Goal: Task Accomplishment & Management: Manage account settings

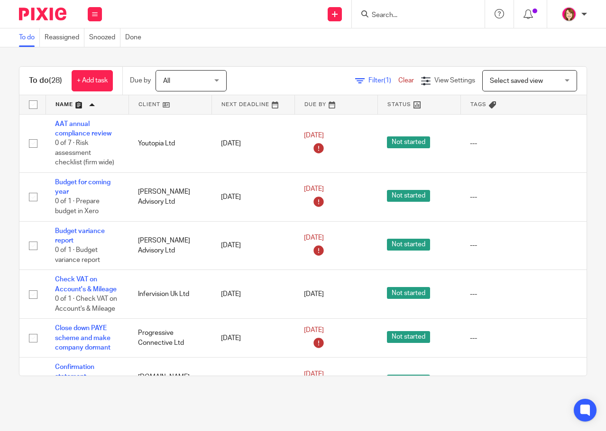
click at [371, 17] on input "Search" at bounding box center [413, 15] width 85 height 9
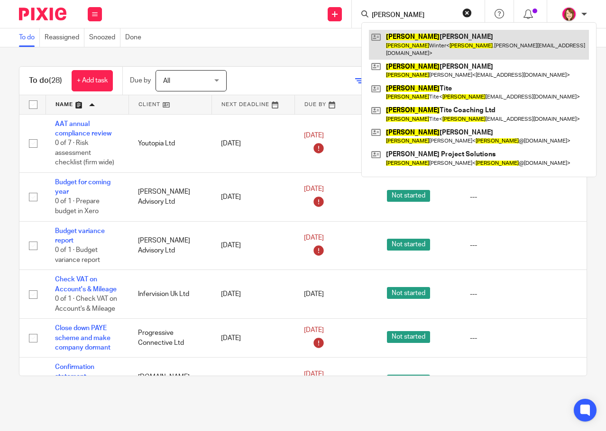
type input "sarah"
click at [447, 39] on link at bounding box center [479, 44] width 220 height 29
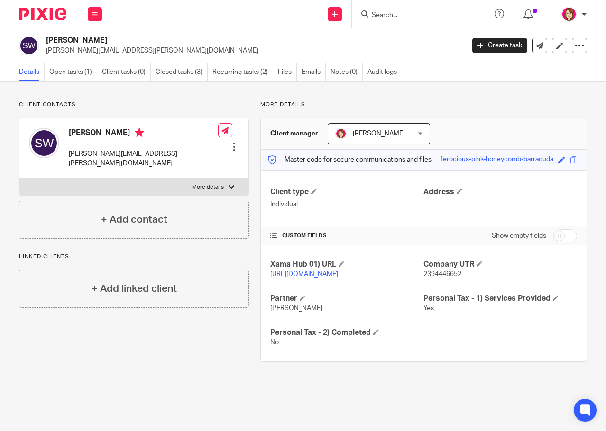
click at [210, 183] on p "More details" at bounding box center [208, 187] width 32 height 8
click at [19, 178] on input "More details" at bounding box center [19, 178] width 0 height 0
checkbox input "true"
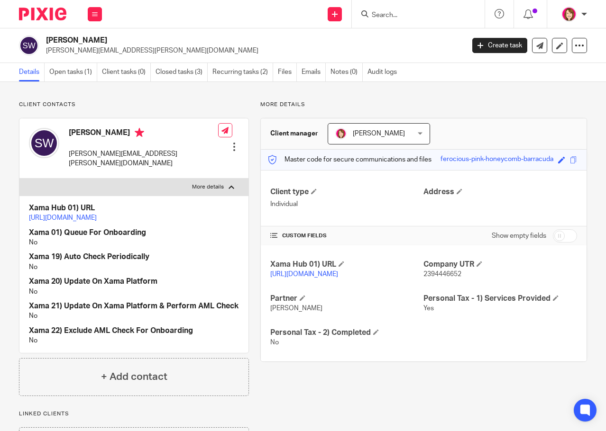
click at [230, 142] on div at bounding box center [233, 146] width 9 height 9
click at [204, 149] on link "Edit contact" at bounding box center [189, 154] width 91 height 14
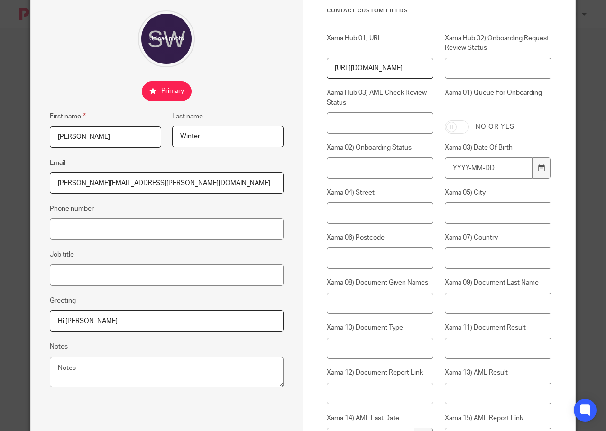
scroll to position [47, 0]
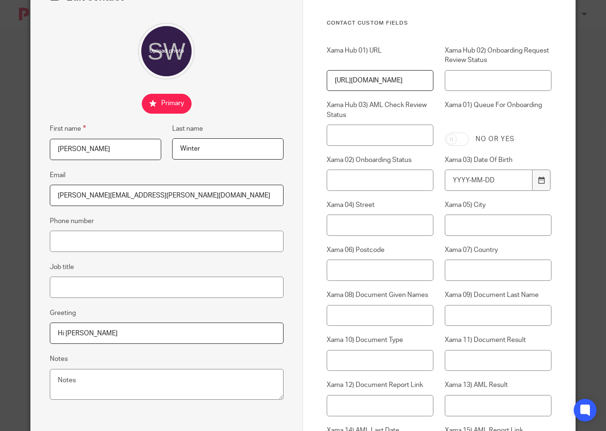
click at [338, 81] on input "https://platform.xamatech.com/portal/crm/clients/a77751e0-3168-11f0-bfb7-6bd68c…" at bounding box center [380, 80] width 107 height 21
drag, startPoint x: 332, startPoint y: 80, endPoint x: 426, endPoint y: 81, distance: 94.3
click at [426, 81] on input "https://platform.xamatech.com/portal/crm/clients/a77751e0-3168-11f0-bfb7-6bd68c…" at bounding box center [380, 80] width 107 height 21
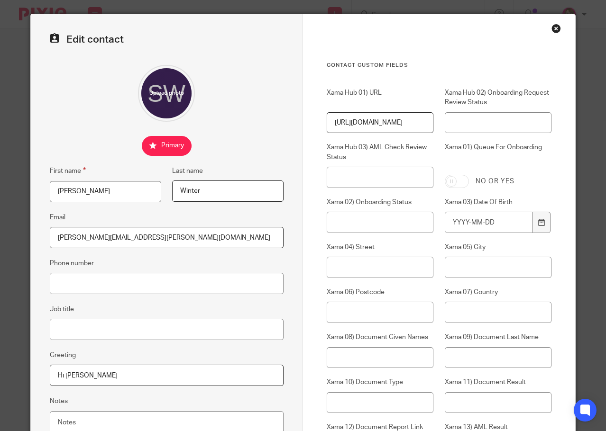
scroll to position [0, 0]
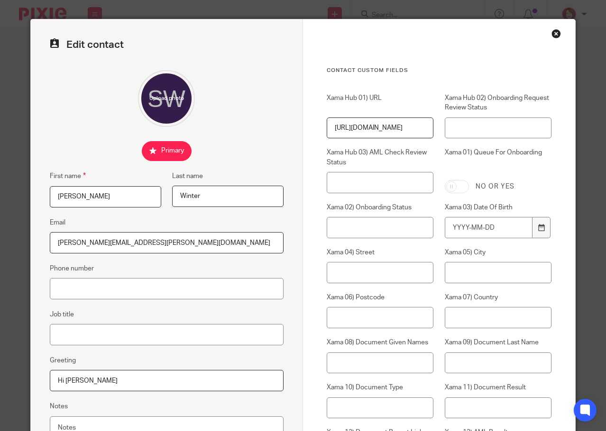
click at [551, 33] on div "Close this dialog window" at bounding box center [555, 33] width 9 height 9
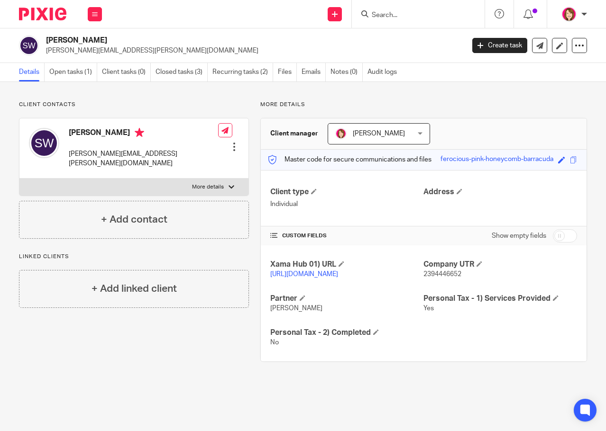
click at [558, 236] on input "checkbox" at bounding box center [565, 235] width 24 height 13
checkbox input "true"
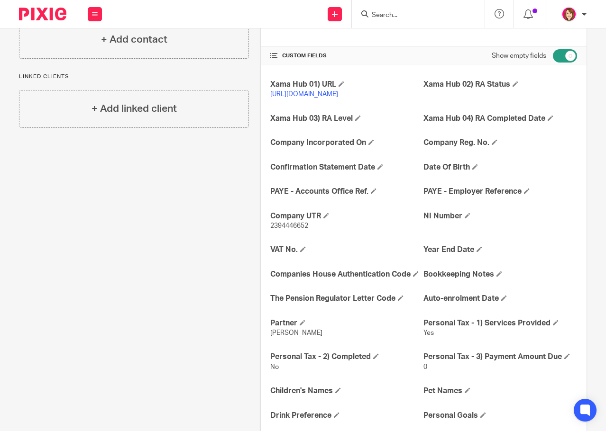
scroll to position [179, 0]
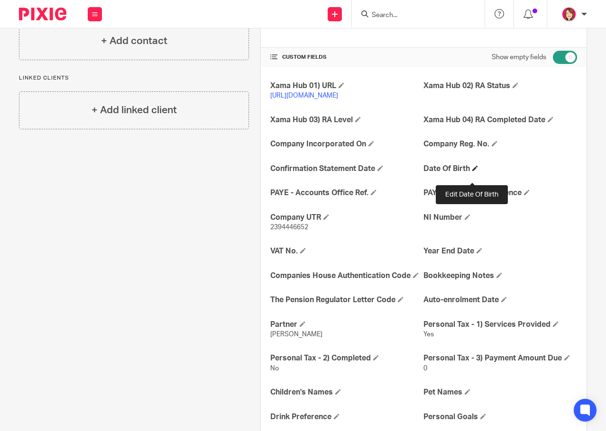
click at [474, 171] on span at bounding box center [475, 168] width 6 height 6
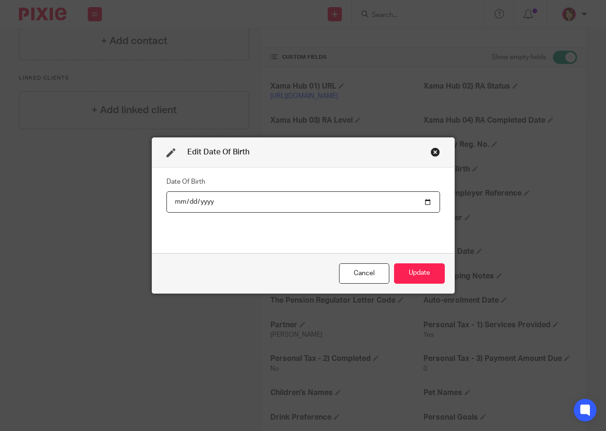
click at [176, 202] on input "date" at bounding box center [302, 201] width 273 height 21
type input "1983-10-11"
click at [416, 272] on button "Update" at bounding box center [419, 274] width 51 height 20
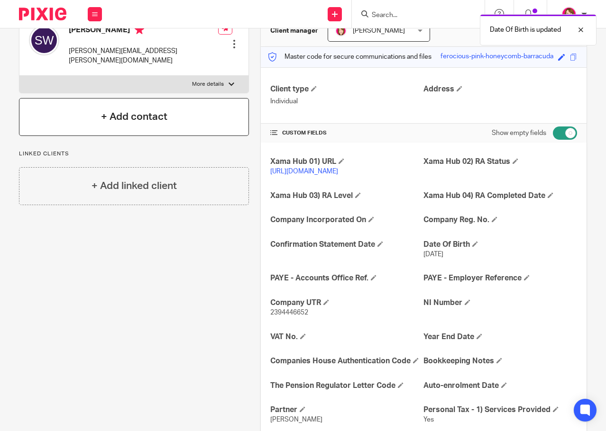
scroll to position [0, 0]
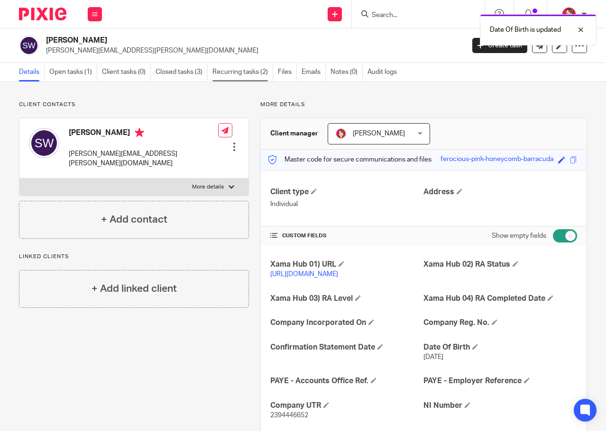
click at [228, 73] on link "Recurring tasks (2)" at bounding box center [242, 72] width 61 height 18
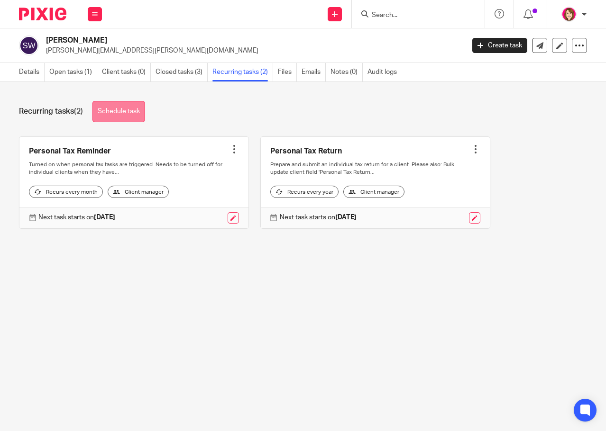
click at [135, 109] on link "Schedule task" at bounding box center [118, 111] width 53 height 21
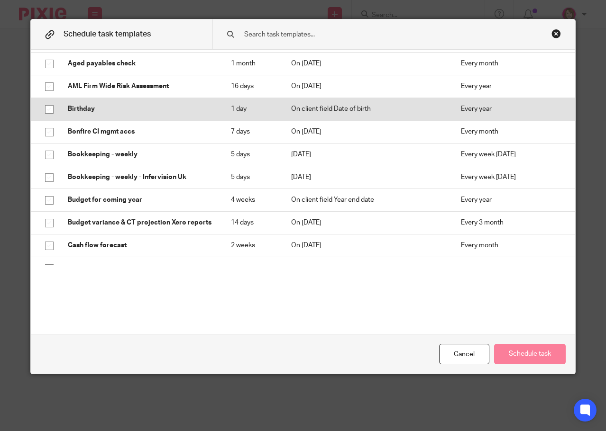
scroll to position [47, 0]
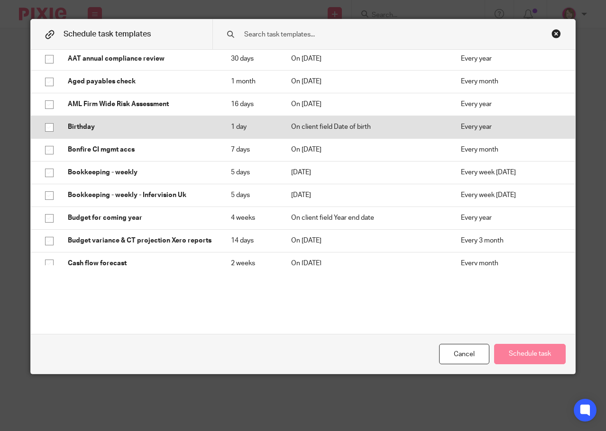
click at [139, 129] on p "Birthday" at bounding box center [140, 126] width 144 height 9
checkbox input "true"
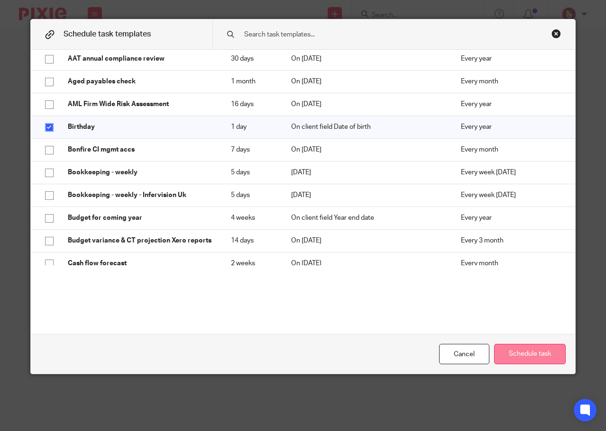
click at [521, 353] on button "Schedule task" at bounding box center [530, 354] width 72 height 20
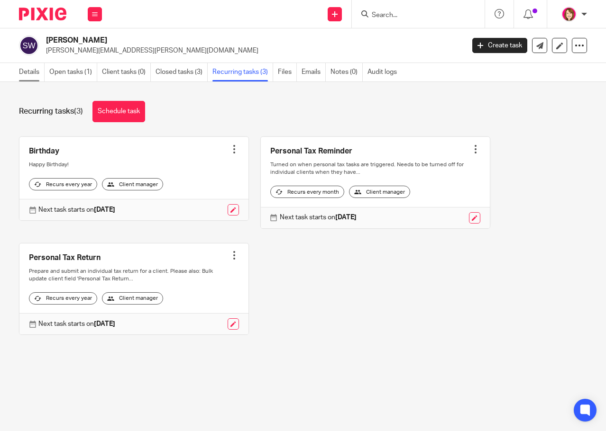
click at [37, 71] on link "Details" at bounding box center [32, 72] width 26 height 18
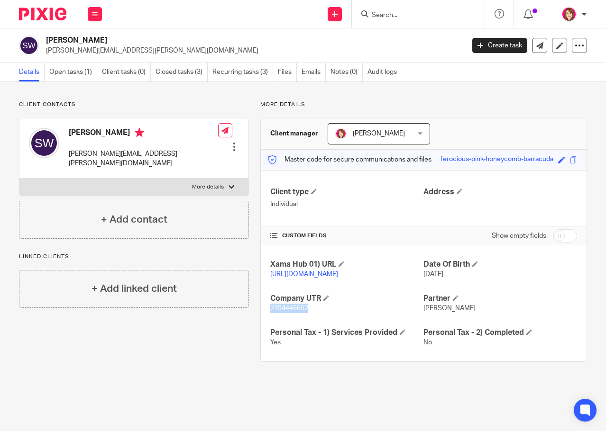
drag, startPoint x: 268, startPoint y: 317, endPoint x: 308, endPoint y: 318, distance: 39.8
click at [308, 313] on p "2394446652" at bounding box center [347, 308] width 154 height 9
copy span "2394446652"
click at [244, 70] on link "Recurring tasks (3)" at bounding box center [242, 72] width 61 height 18
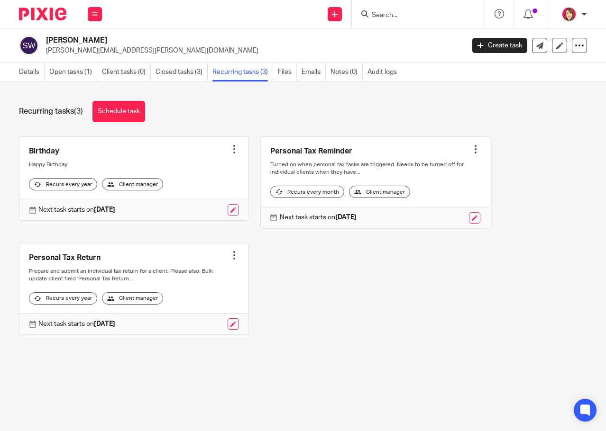
click at [471, 149] on div at bounding box center [475, 149] width 9 height 9
click at [436, 210] on span "Cancel schedule" at bounding box center [429, 209] width 50 height 7
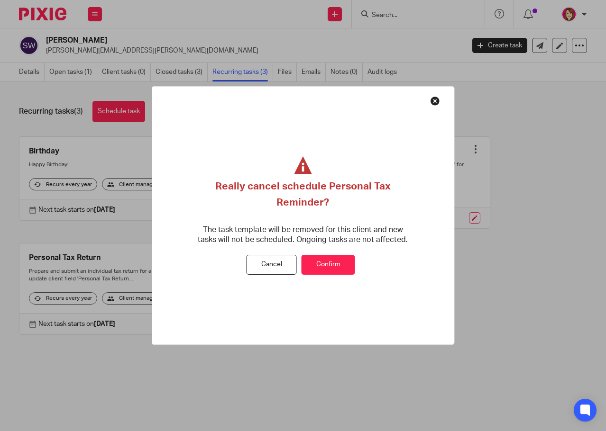
click at [319, 264] on button "Confirm" at bounding box center [328, 265] width 54 height 20
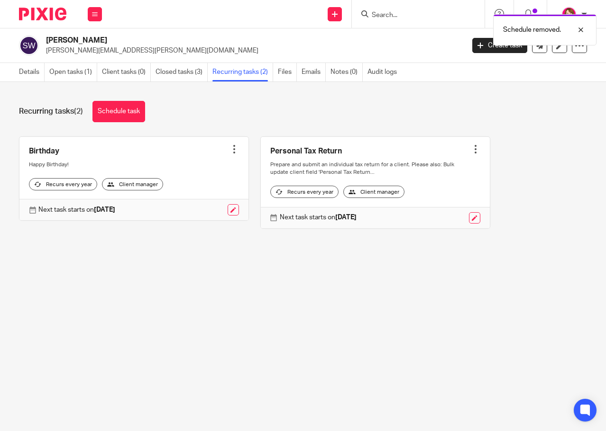
click at [323, 149] on link at bounding box center [375, 182] width 229 height 91
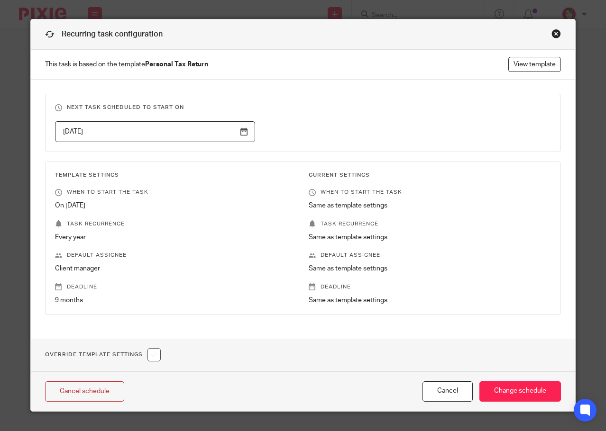
click at [554, 33] on div "Close this dialog window" at bounding box center [555, 33] width 9 height 9
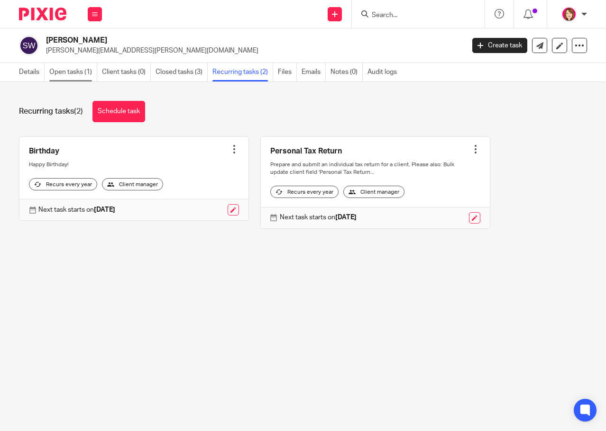
click at [81, 71] on link "Open tasks (1)" at bounding box center [73, 72] width 48 height 18
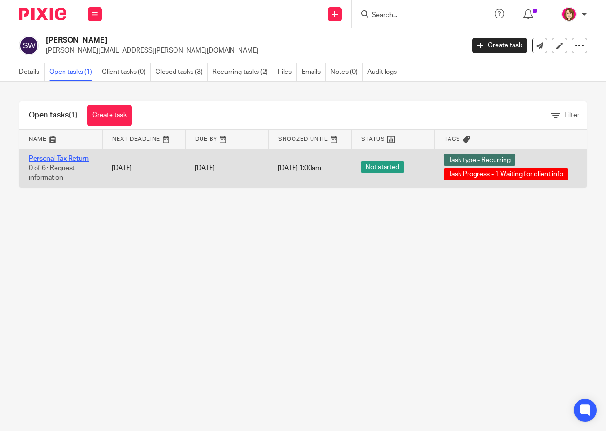
click at [59, 156] on link "Personal Tax Return" at bounding box center [59, 158] width 60 height 7
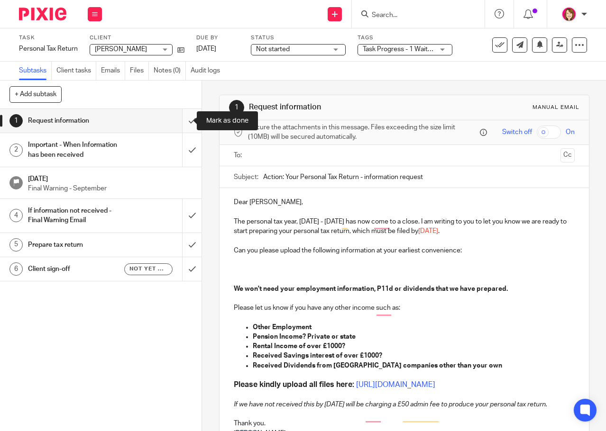
click at [182, 119] on input "submit" at bounding box center [100, 121] width 201 height 24
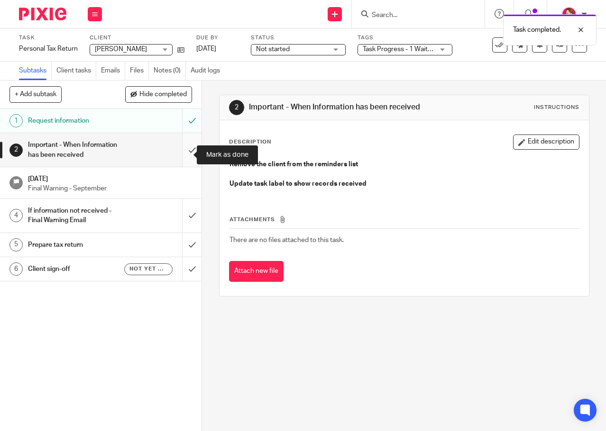
click at [181, 156] on input "submit" at bounding box center [100, 150] width 201 height 34
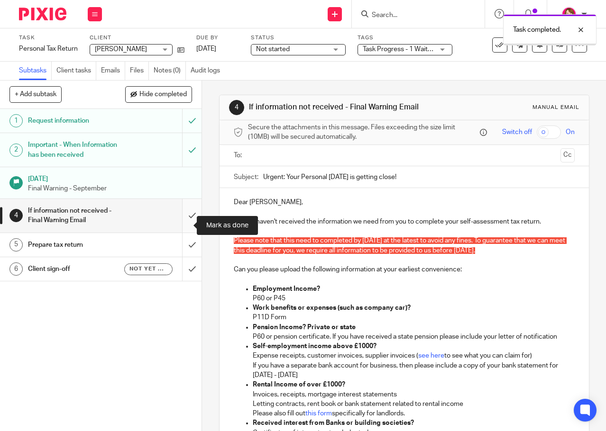
click at [179, 223] on input "submit" at bounding box center [100, 216] width 201 height 34
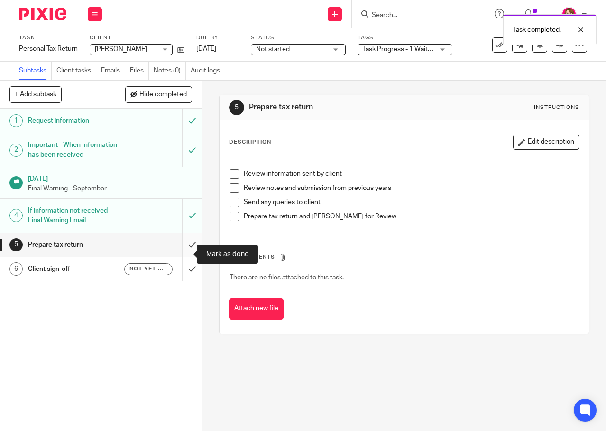
click at [183, 251] on input "submit" at bounding box center [100, 245] width 201 height 24
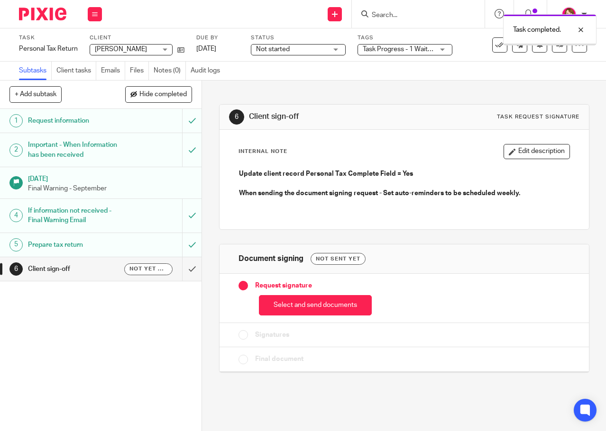
click at [440, 46] on div "Task Progress - 1 Waiting for client info + 1" at bounding box center [404, 49] width 95 height 11
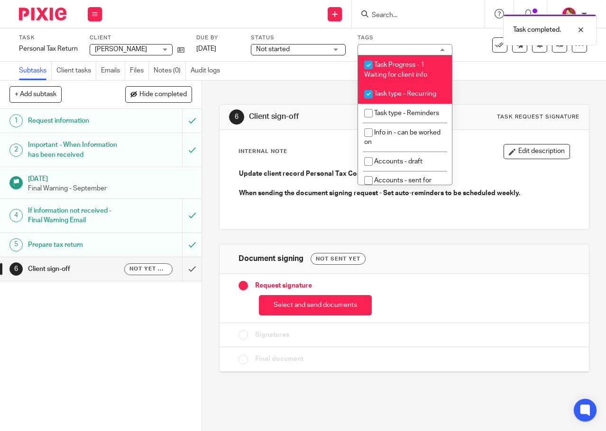
click at [370, 64] on input "checkbox" at bounding box center [368, 65] width 18 height 18
checkbox input "false"
click at [370, 92] on input "checkbox" at bounding box center [368, 94] width 18 height 18
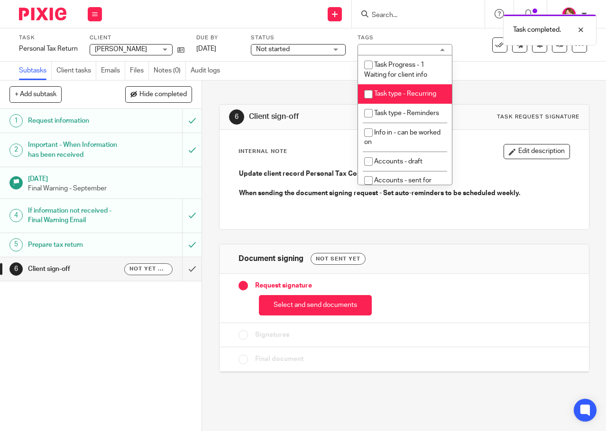
checkbox input "false"
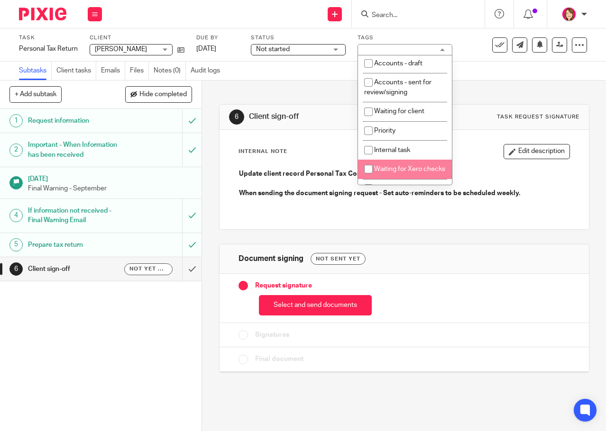
scroll to position [94, 0]
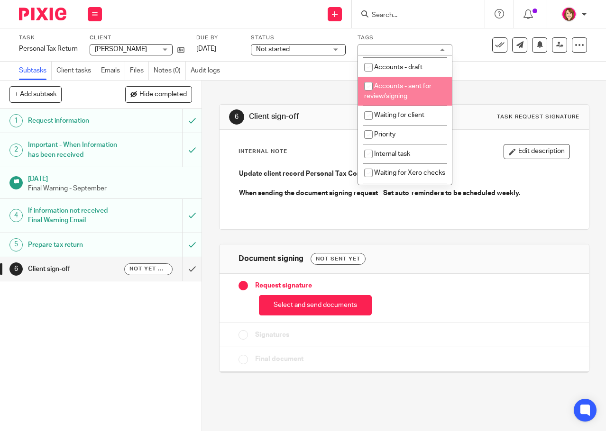
click at [370, 95] on input "checkbox" at bounding box center [368, 86] width 18 height 18
checkbox input "true"
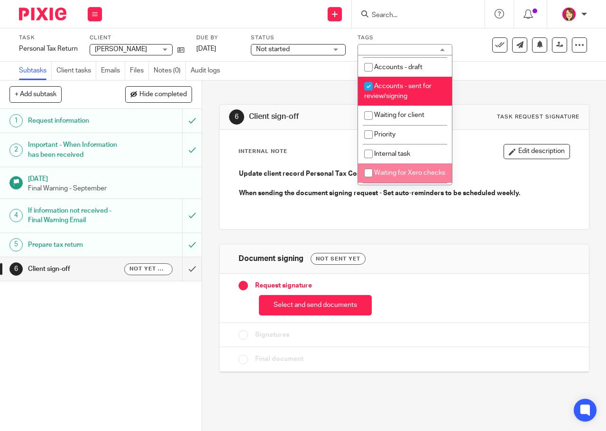
click at [135, 356] on div "1 Request information 2 Important - When Information has been received 8 Nov 20…" at bounding box center [100, 270] width 201 height 322
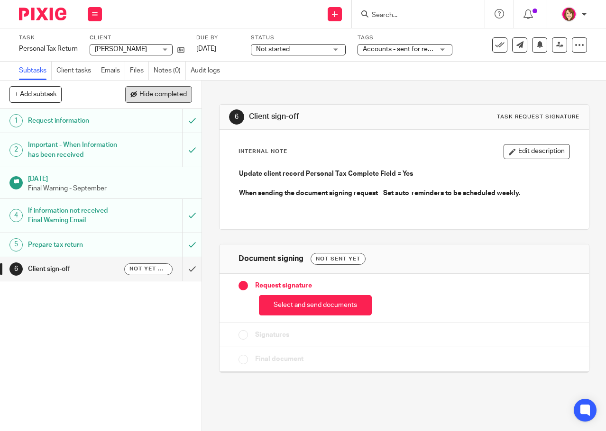
click at [164, 94] on span "Hide completed" at bounding box center [162, 95] width 47 height 8
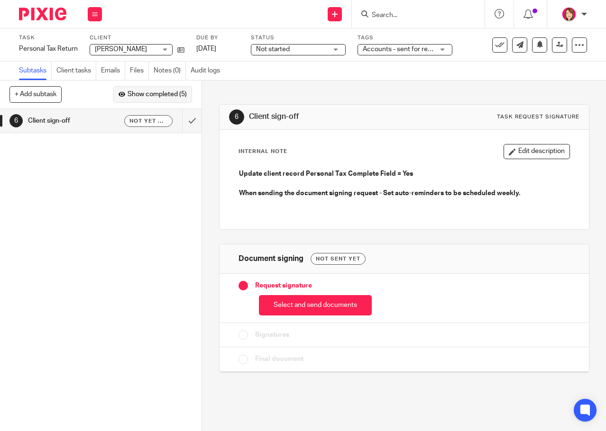
click at [164, 94] on span "Show completed (5)" at bounding box center [157, 95] width 59 height 8
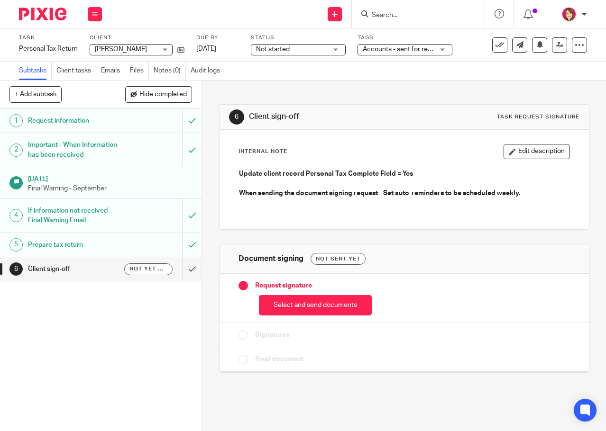
click at [384, 18] on input "Search" at bounding box center [413, 15] width 85 height 9
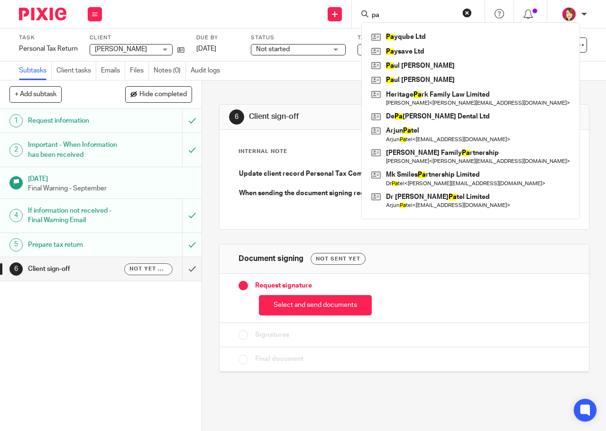
type input "p"
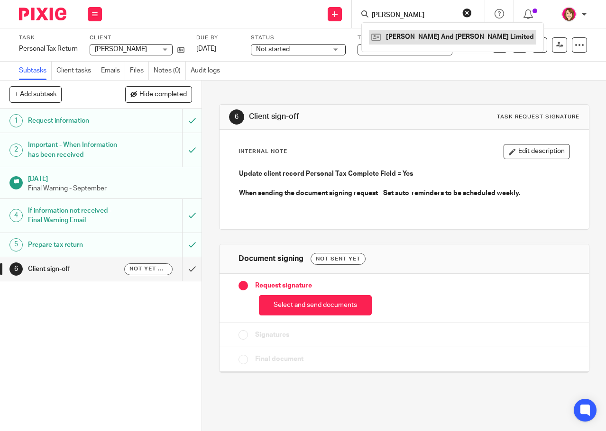
type input "lockhart"
click at [403, 33] on link at bounding box center [452, 37] width 167 height 14
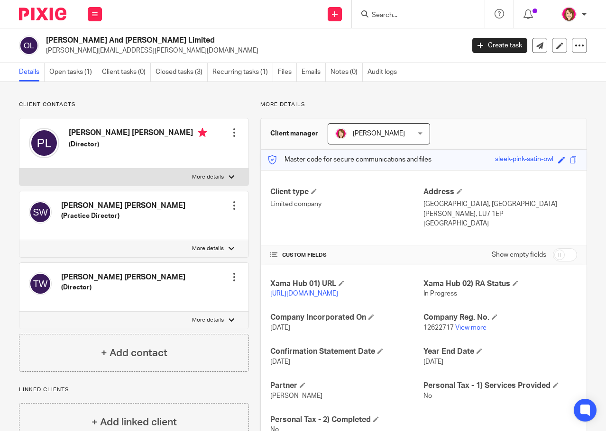
click at [231, 135] on div at bounding box center [233, 132] width 9 height 9
click at [214, 148] on link "Edit contact" at bounding box center [189, 154] width 91 height 14
